Goal: Transaction & Acquisition: Obtain resource

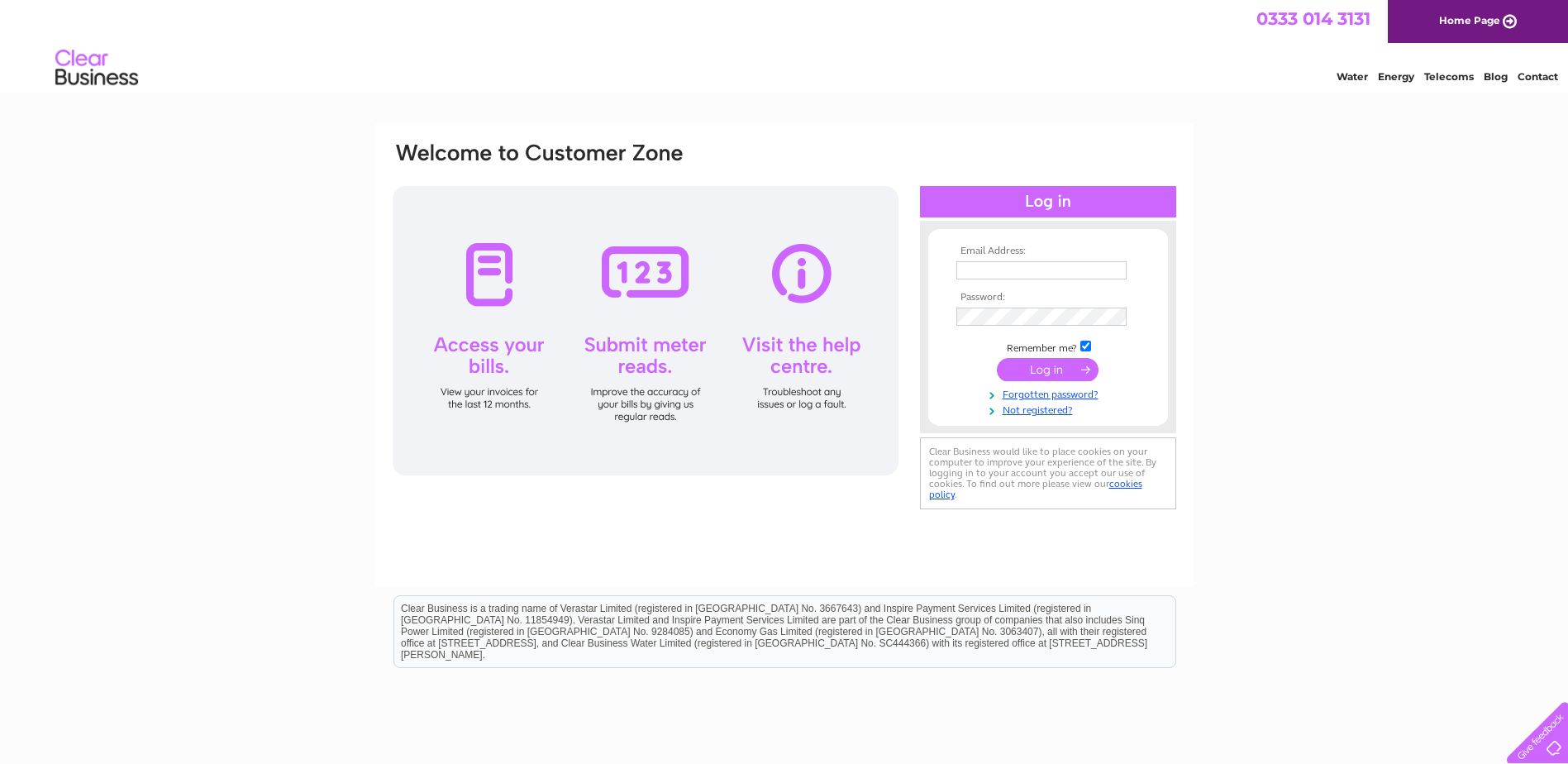
type input "[EMAIL_ADDRESS][DOMAIN_NAME]"
click at [1049, 369] on input "submit" at bounding box center [1048, 370] width 101 height 24
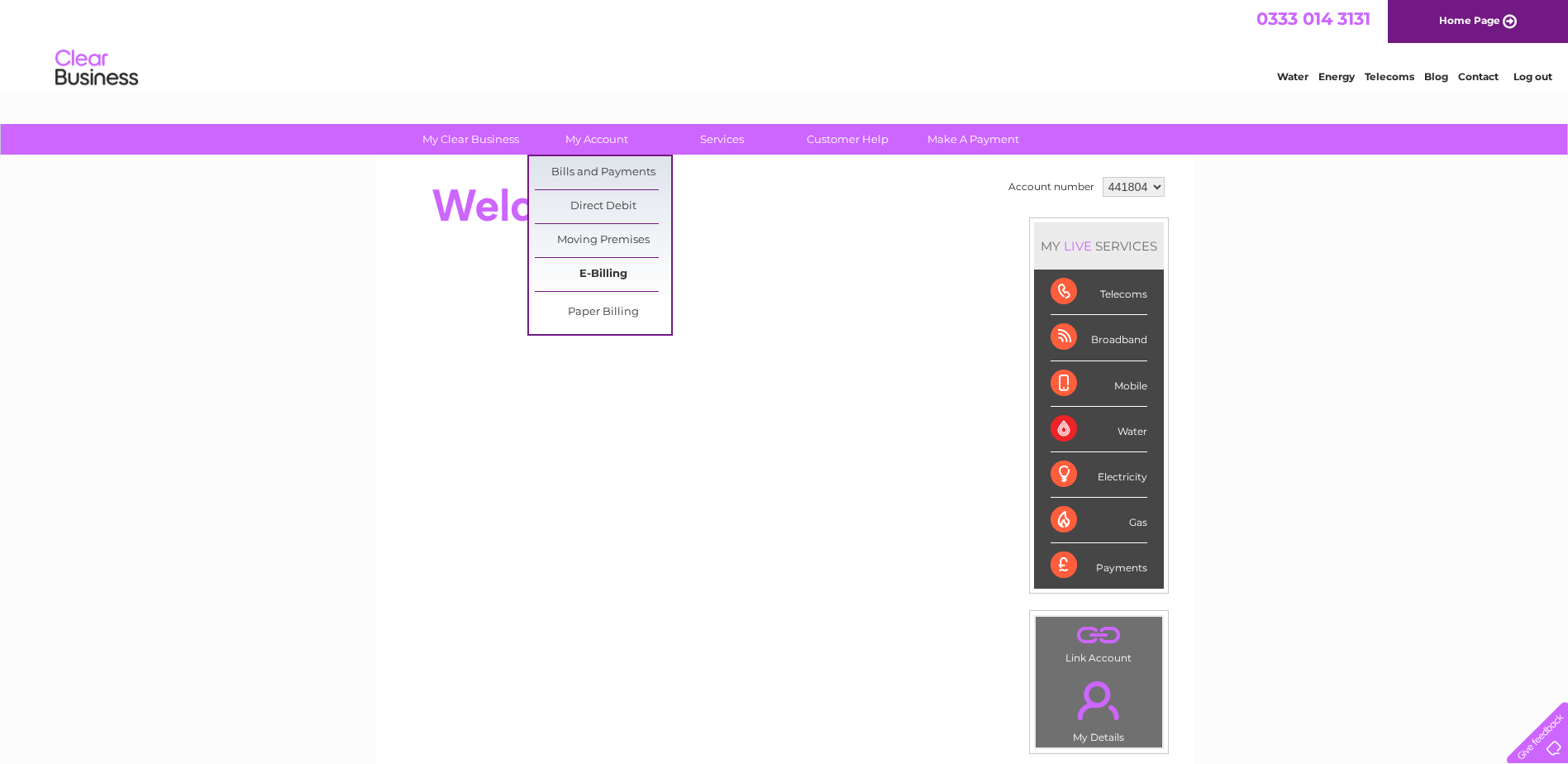
click at [601, 272] on link "E-Billing" at bounding box center [603, 274] width 137 height 33
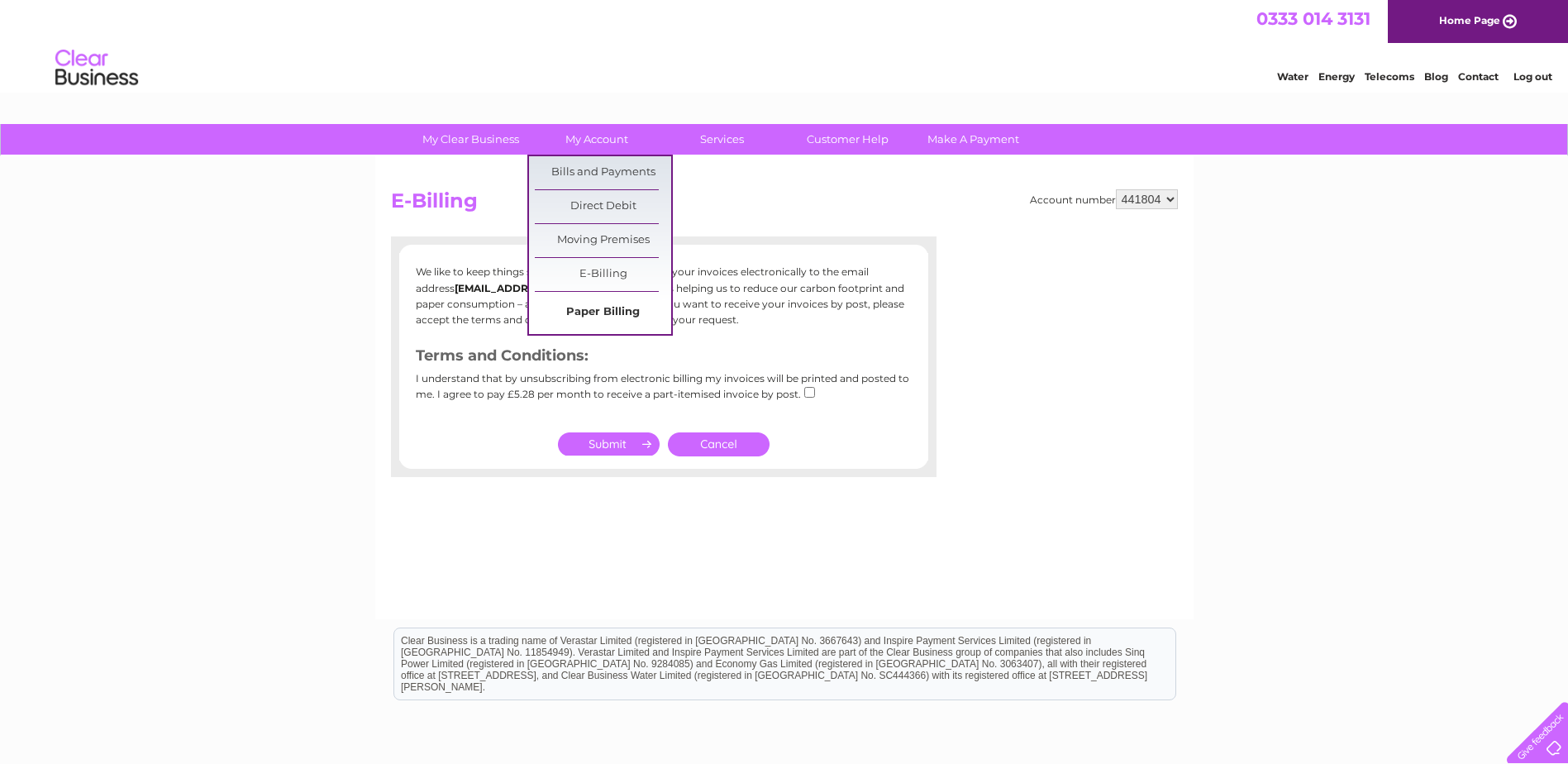
click at [619, 312] on link "Paper Billing" at bounding box center [603, 313] width 137 height 33
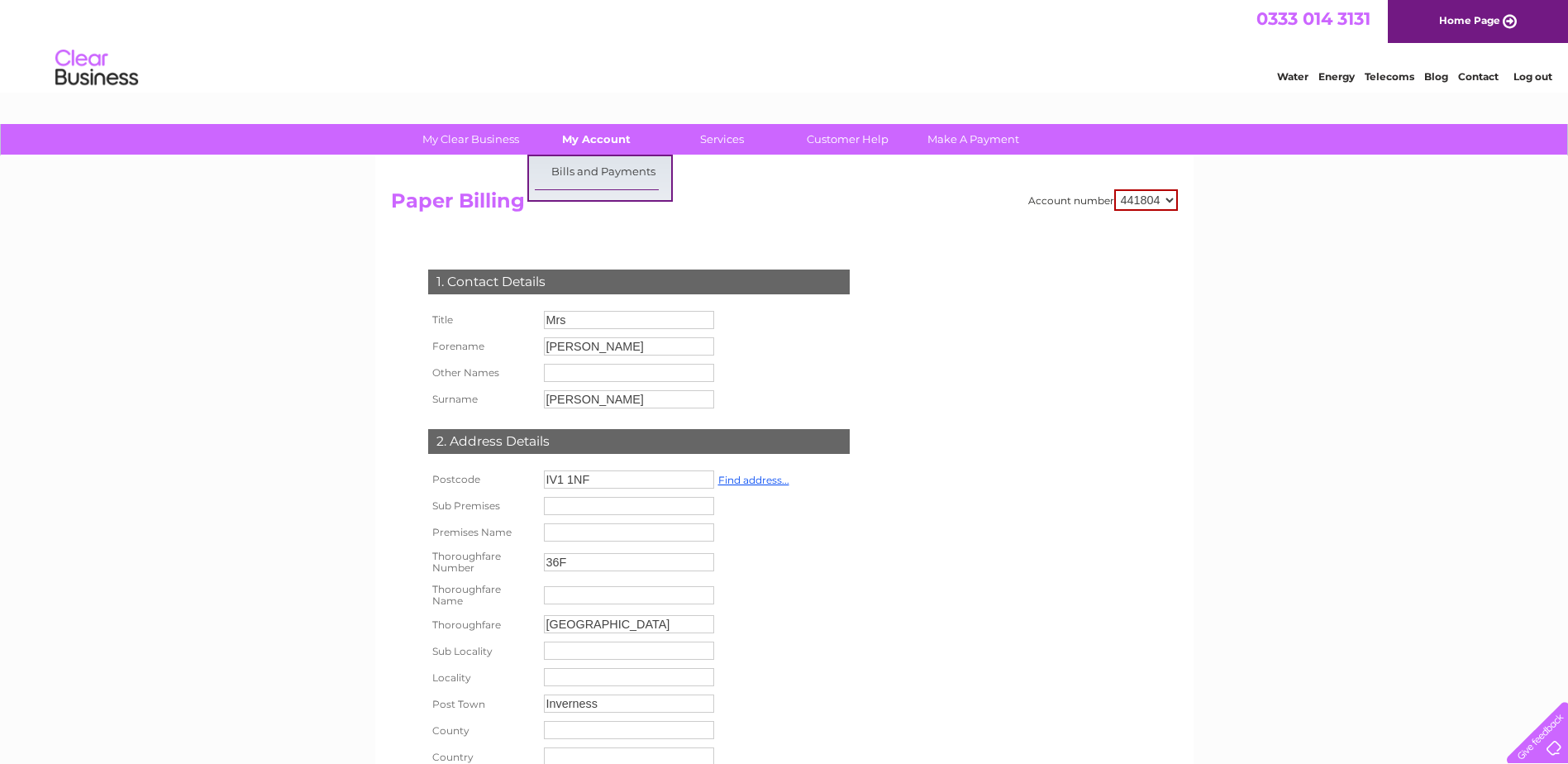
click at [587, 136] on link "My Account" at bounding box center [596, 139] width 137 height 30
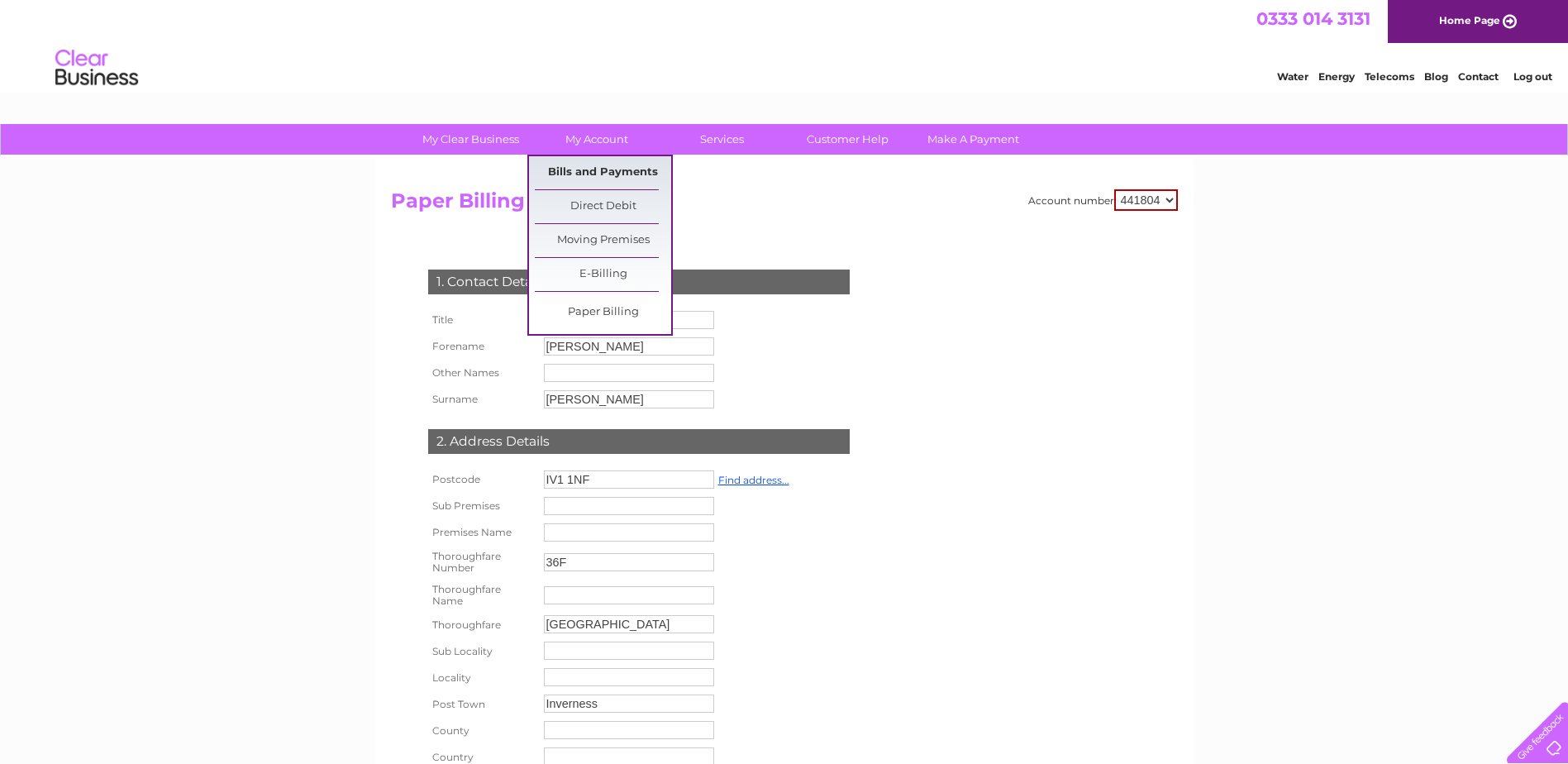
click at [583, 163] on link "Bills and Payments" at bounding box center [603, 173] width 137 height 33
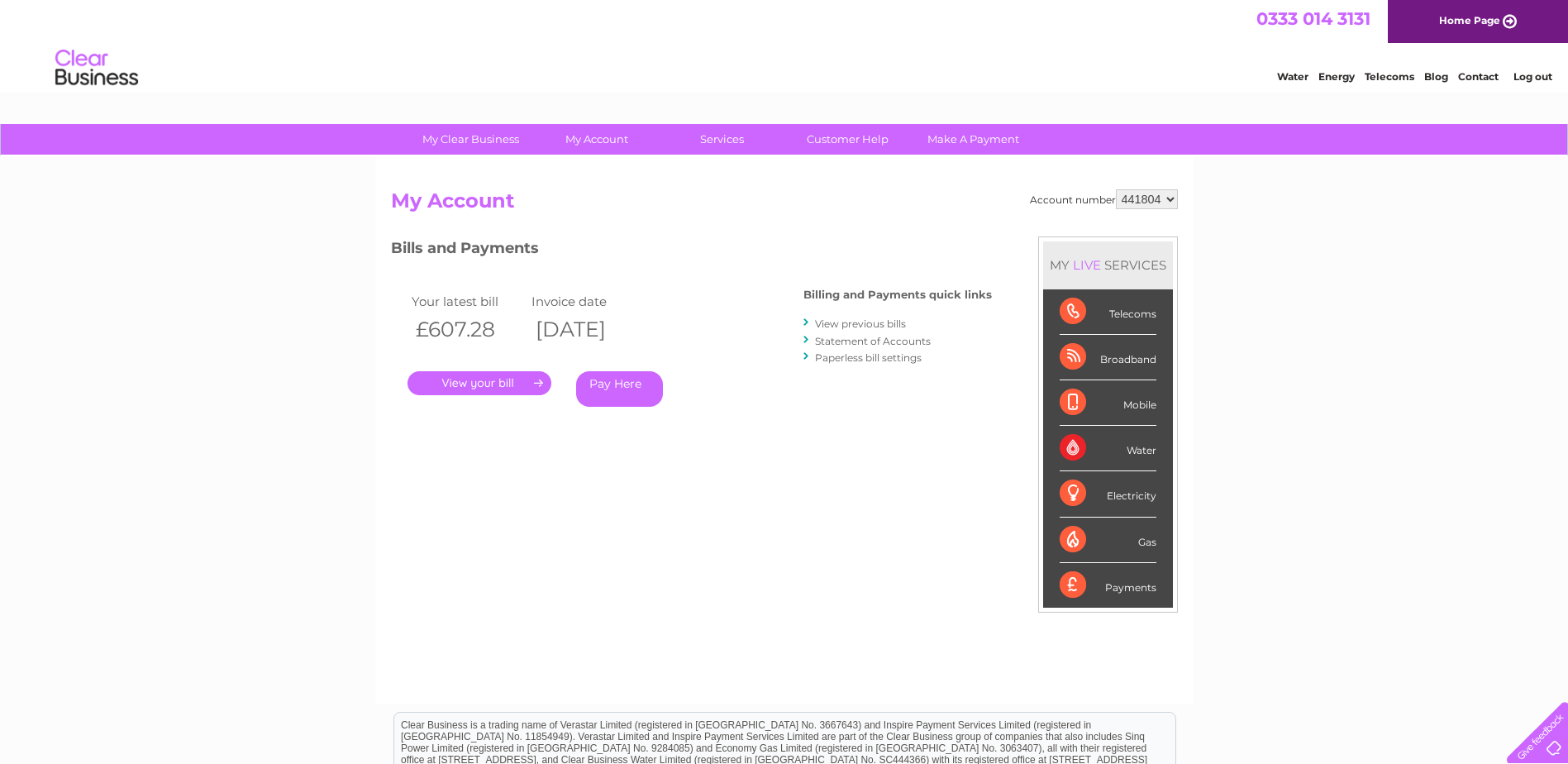
click at [858, 323] on link "View previous bills" at bounding box center [861, 323] width 90 height 13
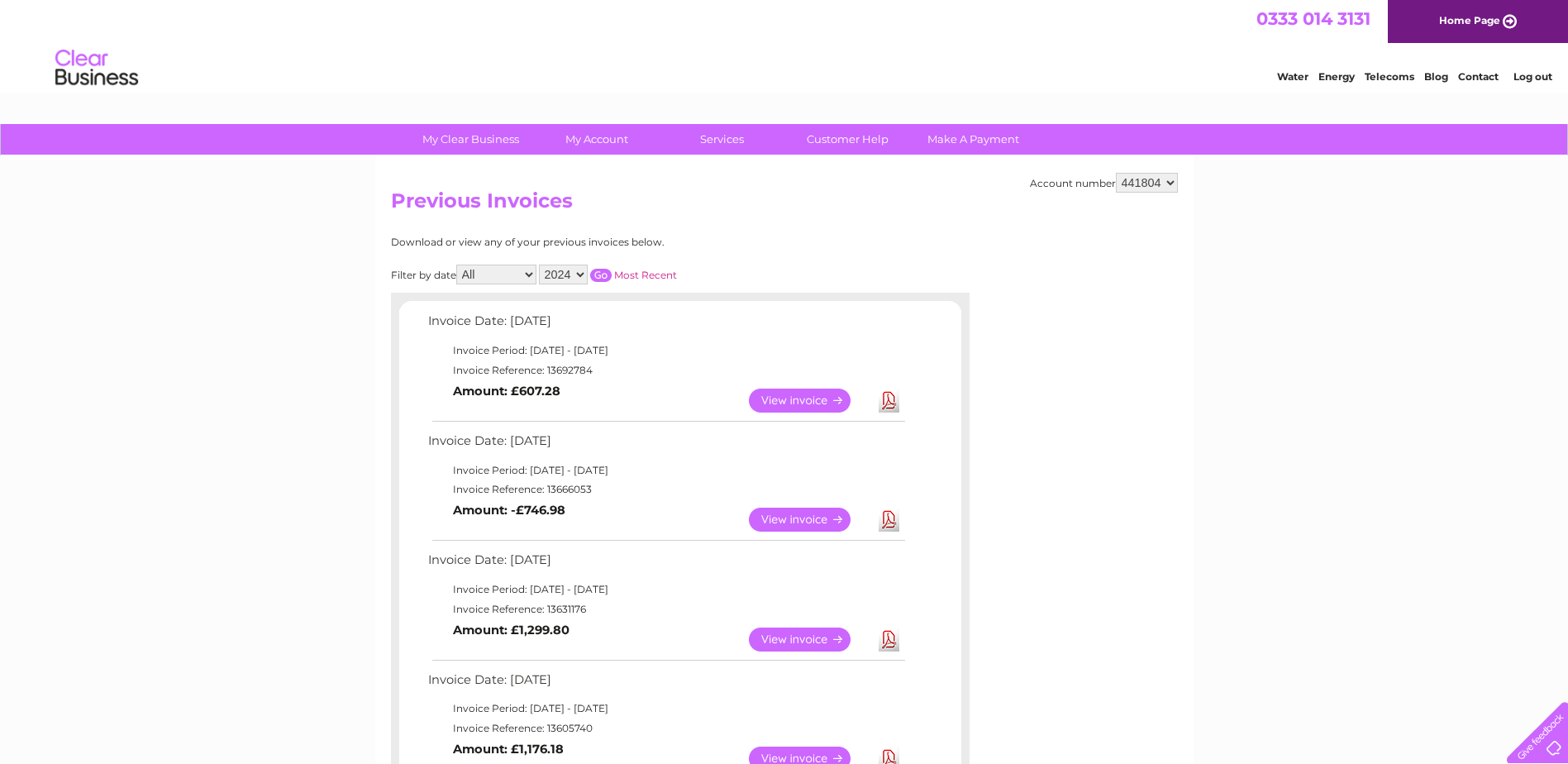
click at [1134, 180] on select "441804 934431 980230" at bounding box center [1147, 183] width 62 height 20
select select "934431"
click at [1116, 173] on select "441804 934431 980230" at bounding box center [1147, 183] width 62 height 20
click at [895, 523] on link "Download" at bounding box center [888, 519] width 21 height 24
